Goal: Task Accomplishment & Management: Use online tool/utility

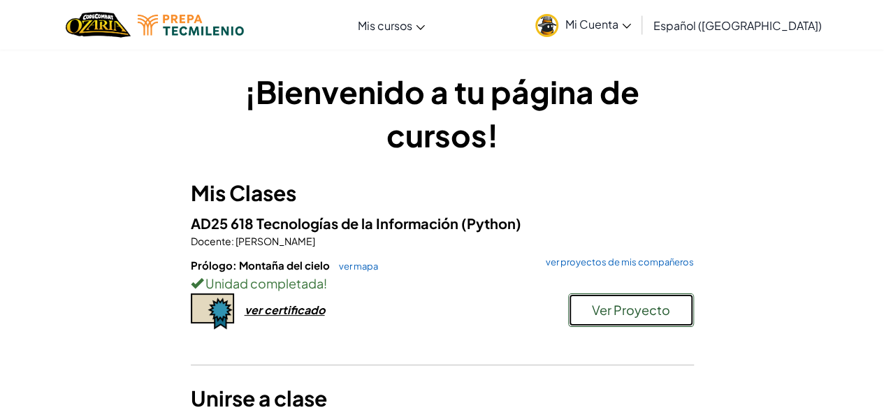
click at [636, 307] on span "Ver Proyecto" at bounding box center [631, 310] width 78 height 16
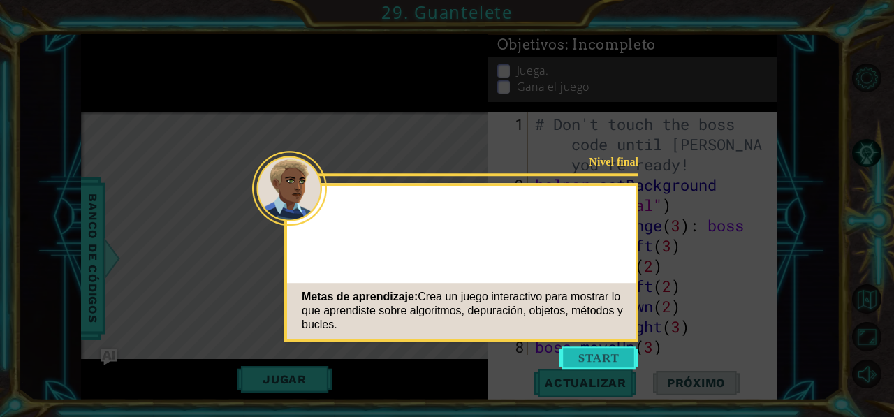
click at [618, 352] on button "Start" at bounding box center [599, 357] width 80 height 22
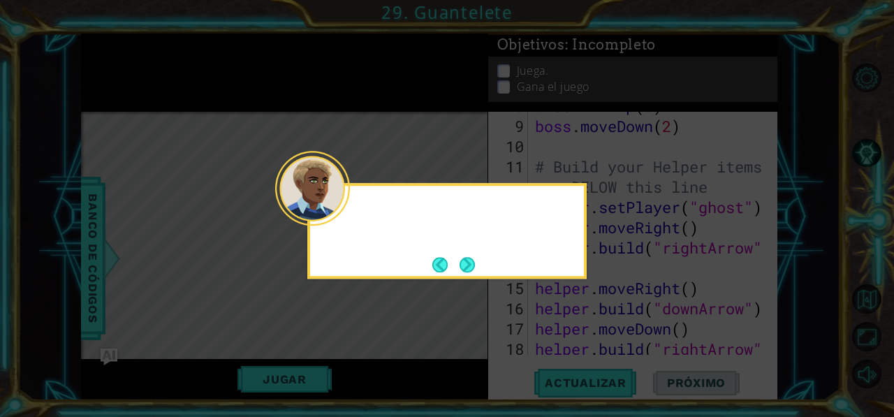
scroll to position [628, 0]
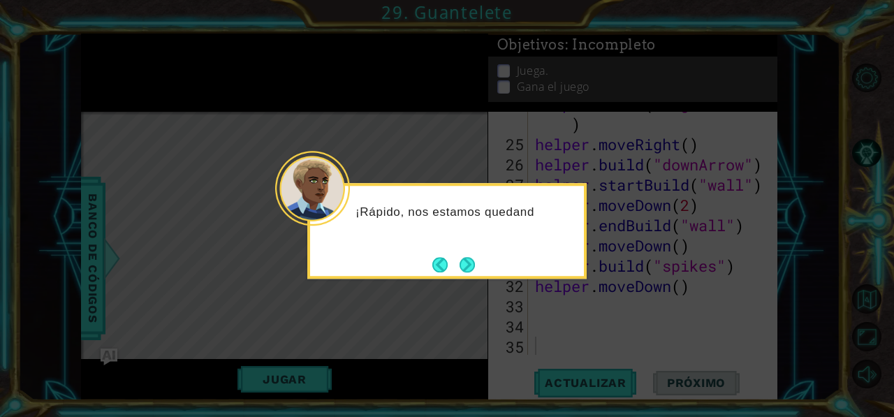
click at [462, 251] on div "¡Rápido, nos estamos quedand" at bounding box center [446, 231] width 279 height 96
click at [467, 258] on button "Next" at bounding box center [467, 264] width 15 height 15
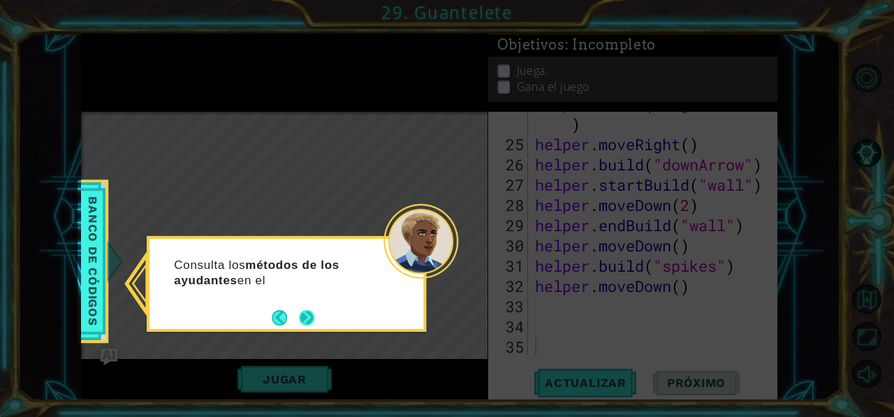
click at [304, 312] on button "Next" at bounding box center [306, 317] width 15 height 15
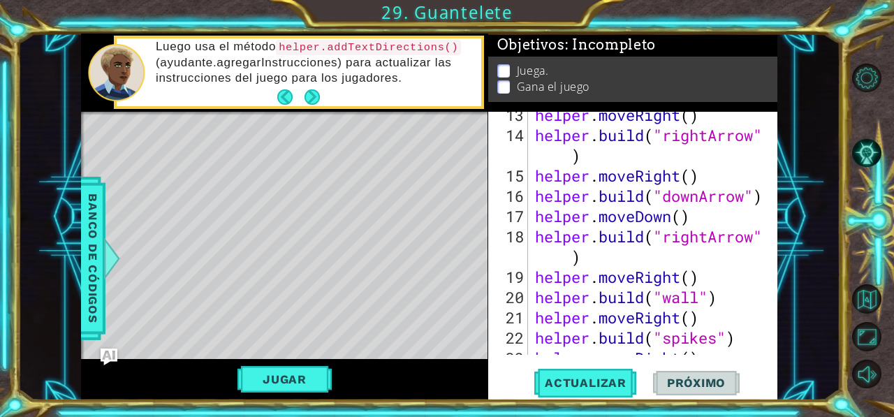
scroll to position [352, 0]
